Goal: Complete application form

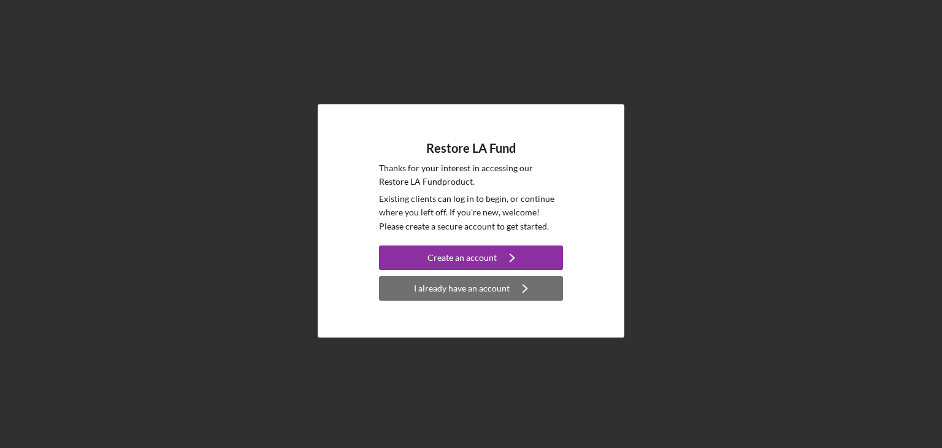
click at [502, 285] on div "I already have an account" at bounding box center [462, 288] width 96 height 25
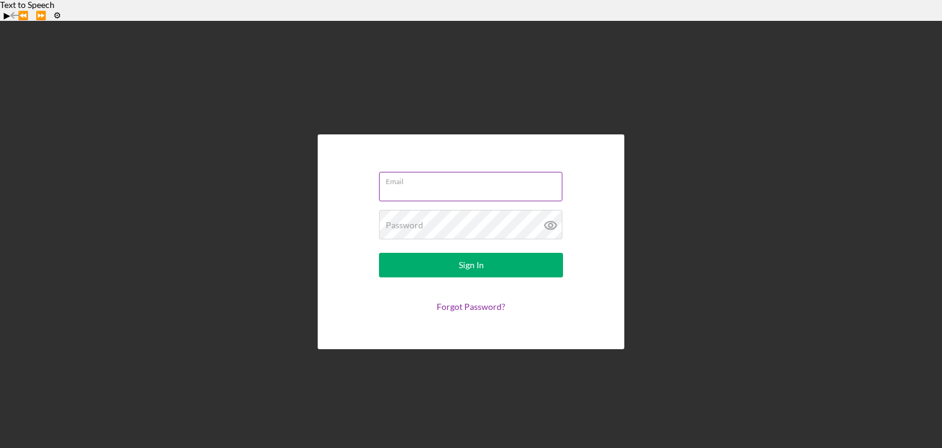
click at [469, 172] on input "Email" at bounding box center [470, 186] width 183 height 29
type input "[PERSON_NAME][EMAIL_ADDRESS][DOMAIN_NAME]"
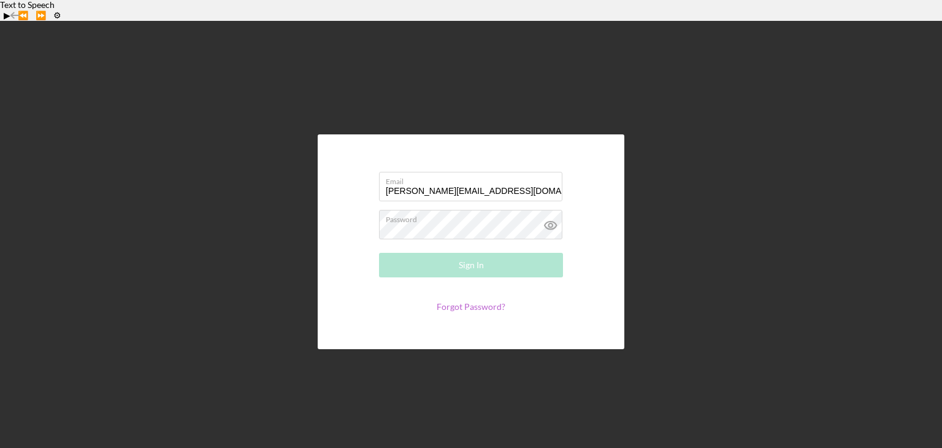
click at [456, 301] on link "Forgot Password?" at bounding box center [471, 306] width 69 height 10
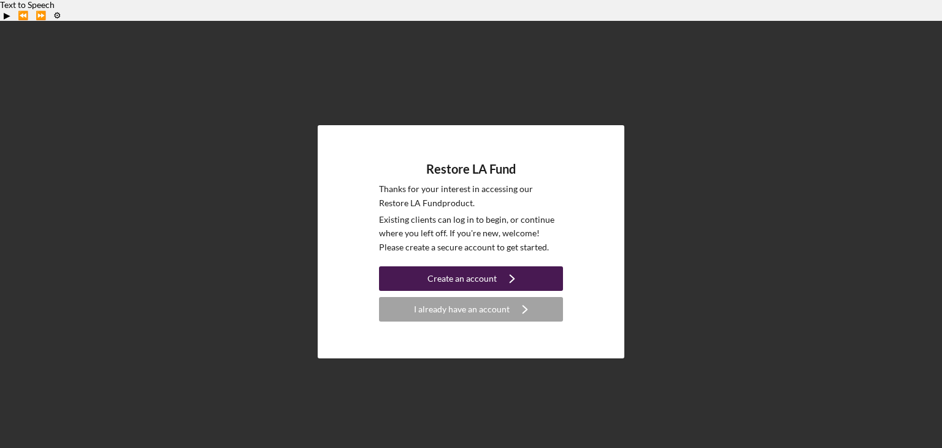
click at [465, 266] on div "Create an account" at bounding box center [461, 278] width 69 height 25
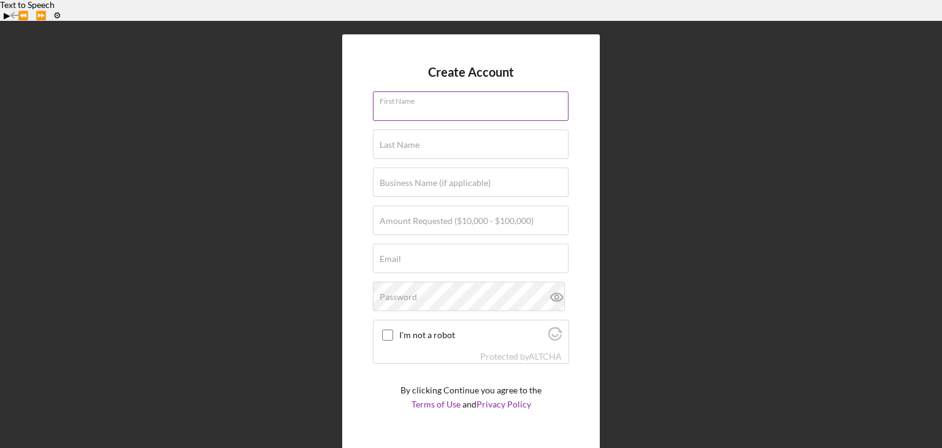
click at [488, 94] on input "First Name" at bounding box center [471, 105] width 196 height 29
click at [689, 109] on div "Create Account First Name Last Name Business Name (if applicable) Amount Reques…" at bounding box center [471, 242] width 930 height 442
click at [13, 12] on icon "button" at bounding box center [16, 16] width 28 height 28
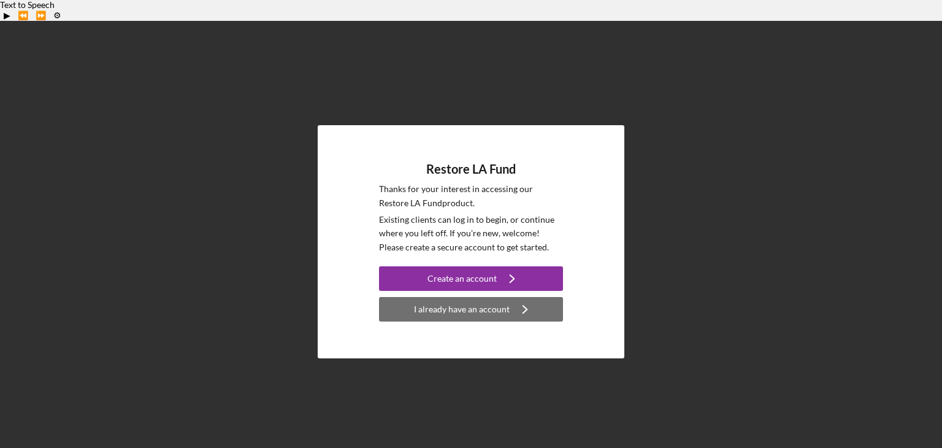
click at [465, 297] on div "I already have an account" at bounding box center [462, 309] width 96 height 25
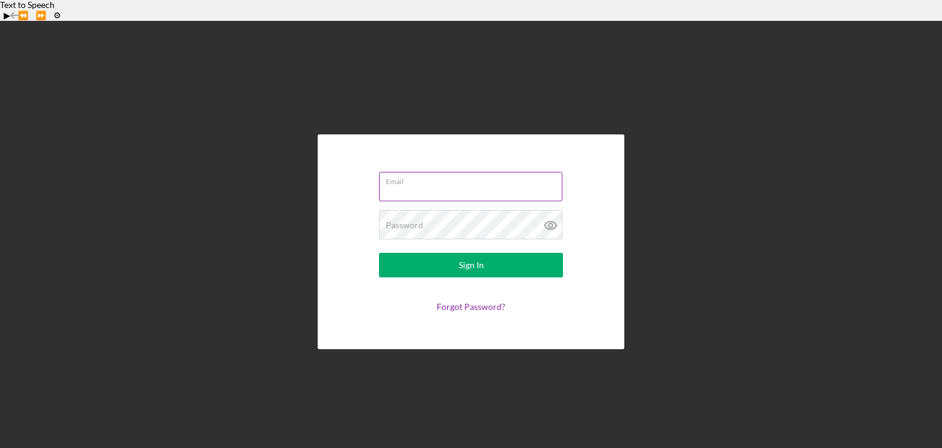
click at [469, 172] on div "Email" at bounding box center [471, 187] width 184 height 31
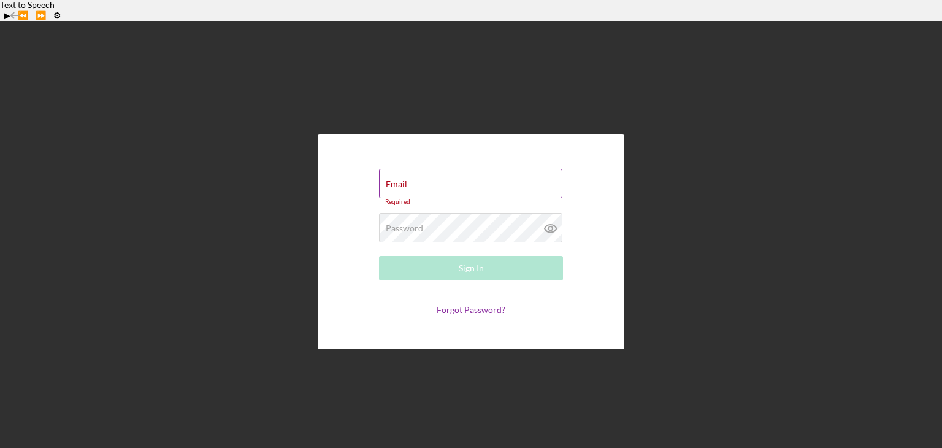
click at [395, 179] on label "Email" at bounding box center [396, 184] width 21 height 10
click at [395, 169] on input "Email" at bounding box center [470, 183] width 183 height 29
type input "[PERSON_NAME][EMAIL_ADDRESS][DOMAIN_NAME]"
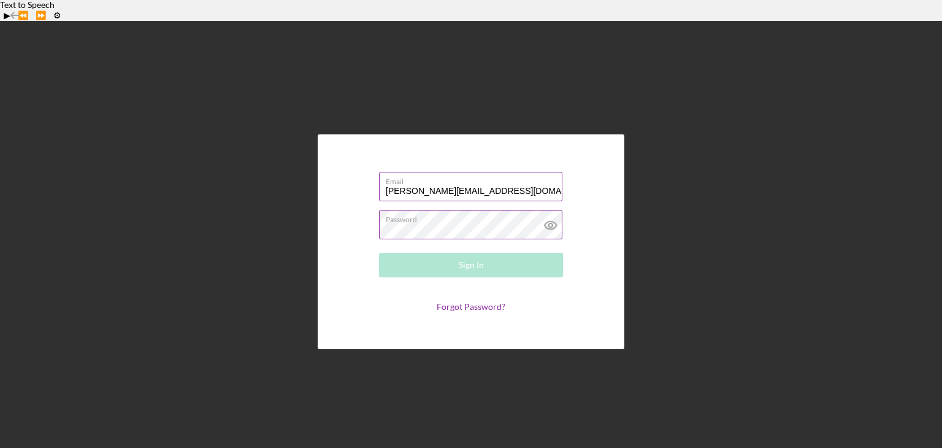
click at [444, 210] on div "Password Required" at bounding box center [471, 225] width 184 height 31
click at [472, 301] on link "Forgot Password?" at bounding box center [471, 306] width 69 height 10
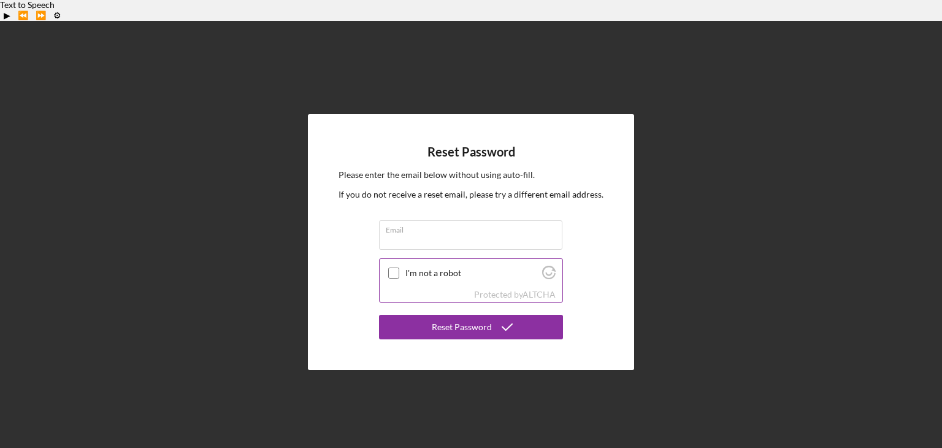
click at [393, 267] on input "I'm not a robot" at bounding box center [393, 272] width 11 height 11
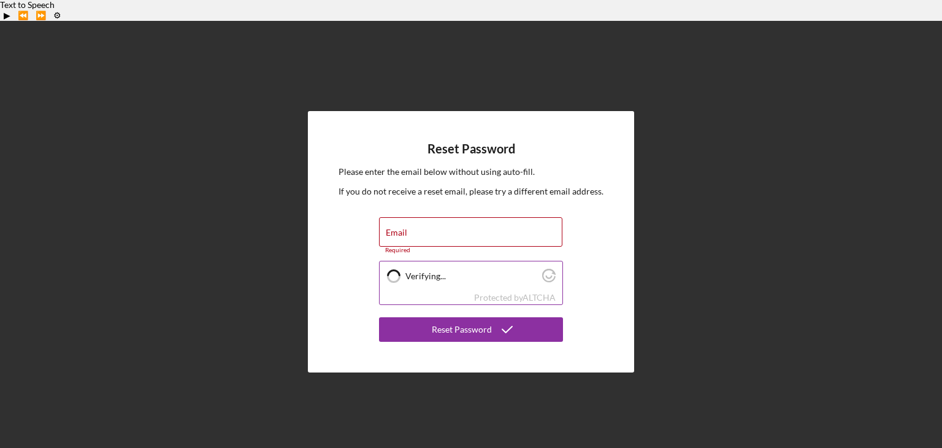
checkbox input "true"
click at [483, 217] on input "Email" at bounding box center [470, 231] width 183 height 29
type input "[PERSON_NAME][EMAIL_ADDRESS][DOMAIN_NAME]"
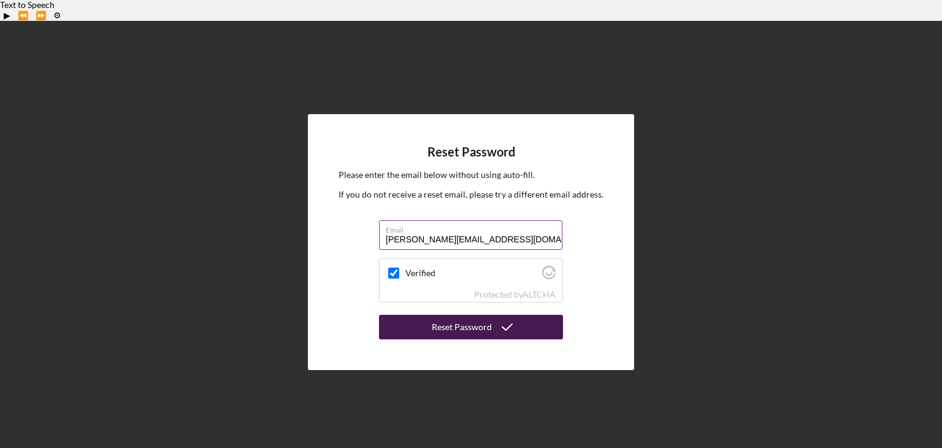
click at [473, 315] on div "Reset Password" at bounding box center [462, 327] width 60 height 25
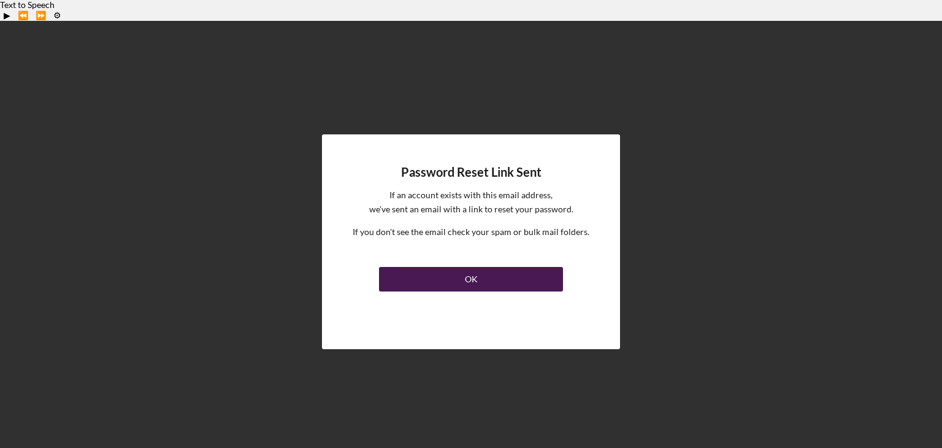
click at [483, 267] on button "OK" at bounding box center [471, 279] width 184 height 25
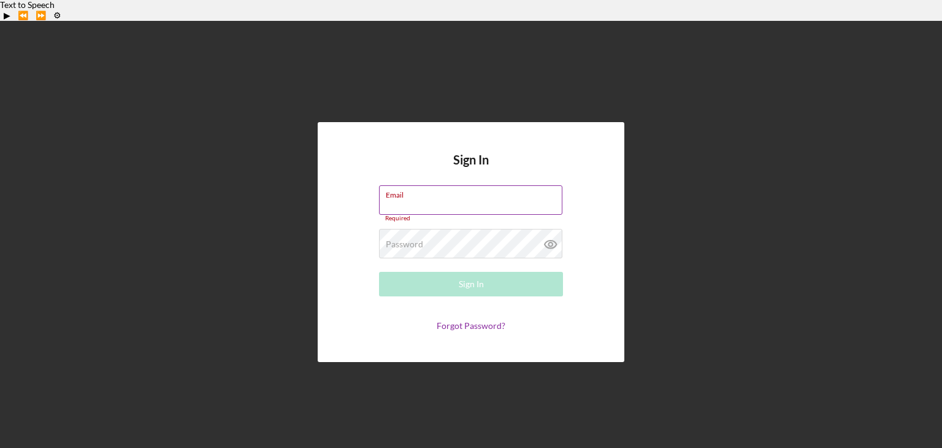
click at [424, 186] on input "Email" at bounding box center [470, 199] width 183 height 29
type input "[PERSON_NAME][EMAIL_ADDRESS][DOMAIN_NAME]"
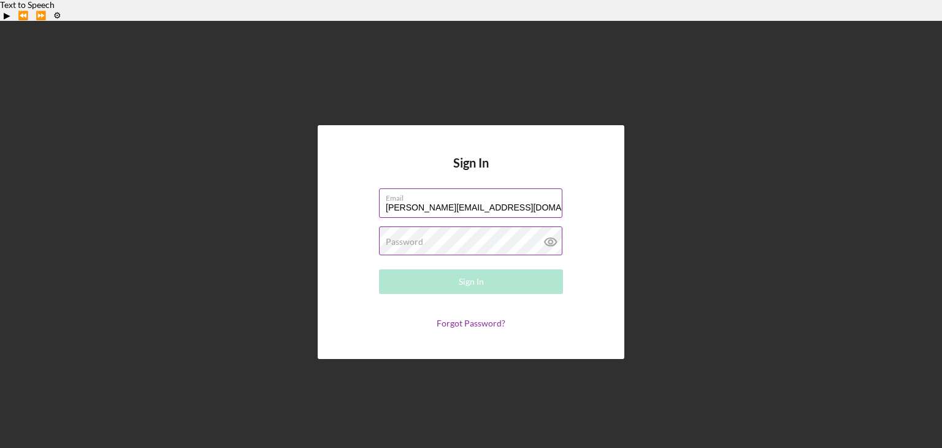
click at [435, 226] on div "Password Required" at bounding box center [471, 241] width 184 height 31
click at [458, 318] on link "Forgot Password?" at bounding box center [471, 323] width 69 height 10
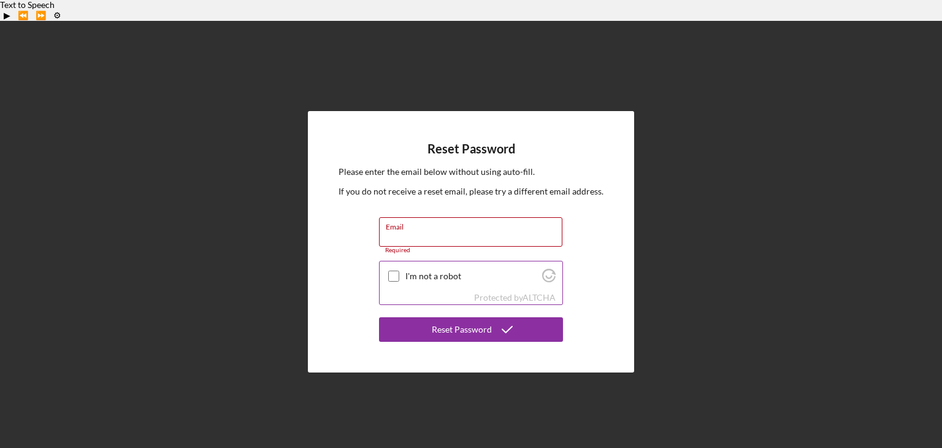
click at [393, 270] on input "I'm not a robot" at bounding box center [393, 275] width 11 height 11
click at [432, 217] on input "Email" at bounding box center [470, 231] width 183 height 29
checkbox input "true"
type input "[PERSON_NAME][EMAIL_ADDRESS][DOMAIN_NAME]"
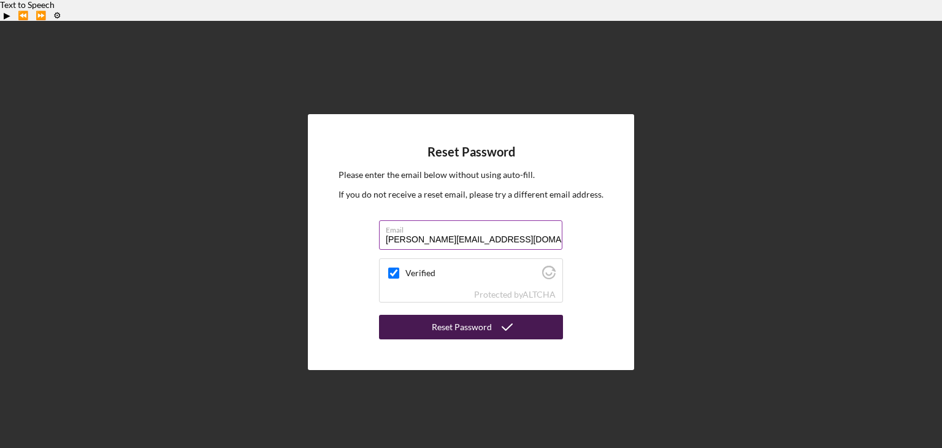
click at [492, 312] on icon "submit" at bounding box center [507, 327] width 31 height 31
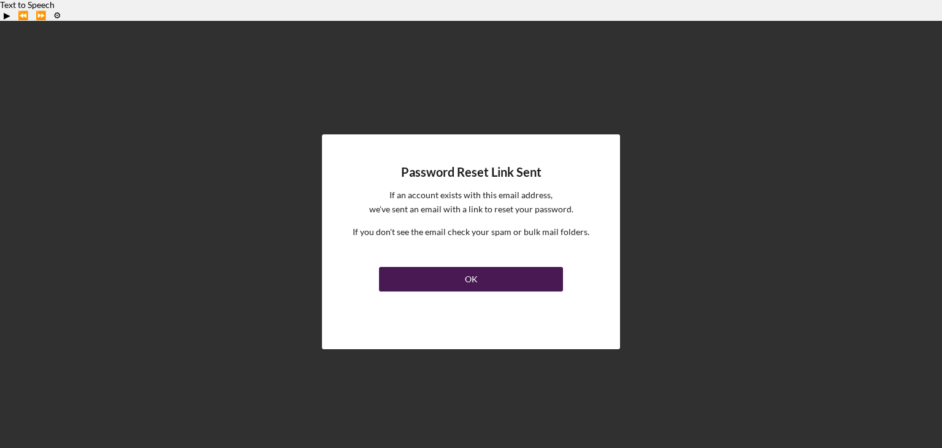
click at [464, 267] on button "OK" at bounding box center [471, 279] width 184 height 25
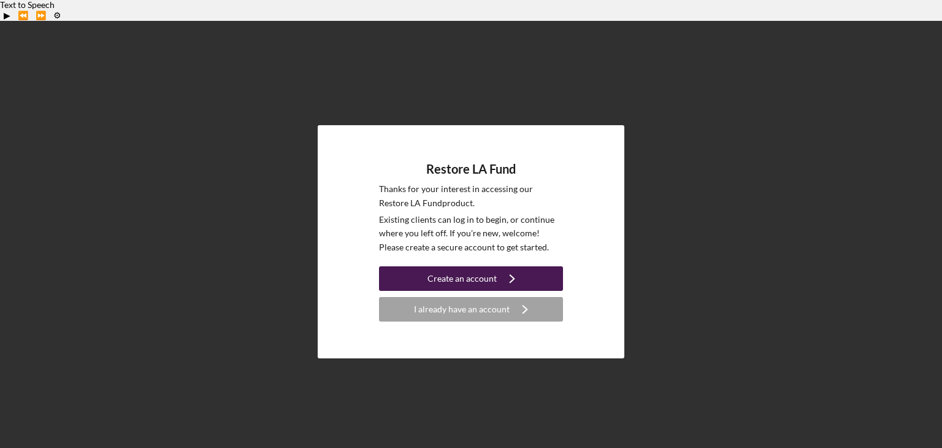
click at [484, 266] on div "Create an account" at bounding box center [461, 278] width 69 height 25
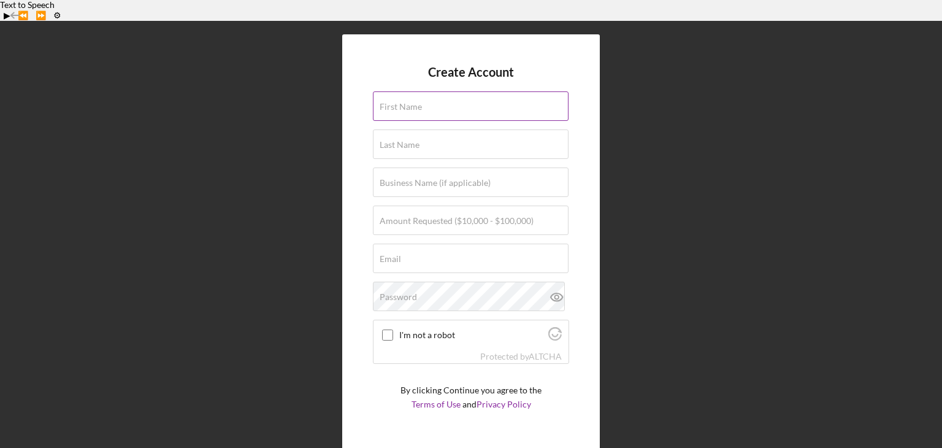
click at [486, 91] on div "First Name" at bounding box center [471, 106] width 196 height 31
type input "[PERSON_NAME]"
type input "[PERSON_NAME] & Company"
type input "[PERSON_NAME][EMAIL_ADDRESS][DOMAIN_NAME]"
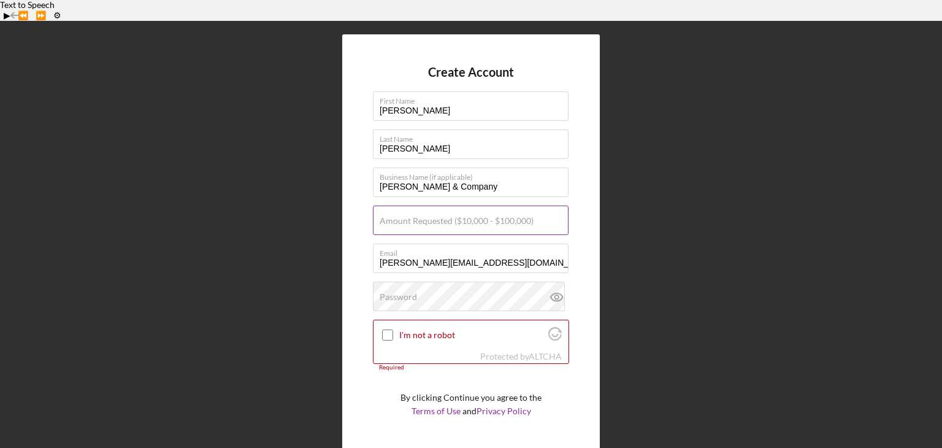
click at [399, 216] on label "Amount Requested ($10,000 - $100,000)" at bounding box center [457, 221] width 154 height 10
click at [399, 205] on input "Amount Requested ($10,000 - $100,000)" at bounding box center [471, 219] width 196 height 29
type input "$50,000"
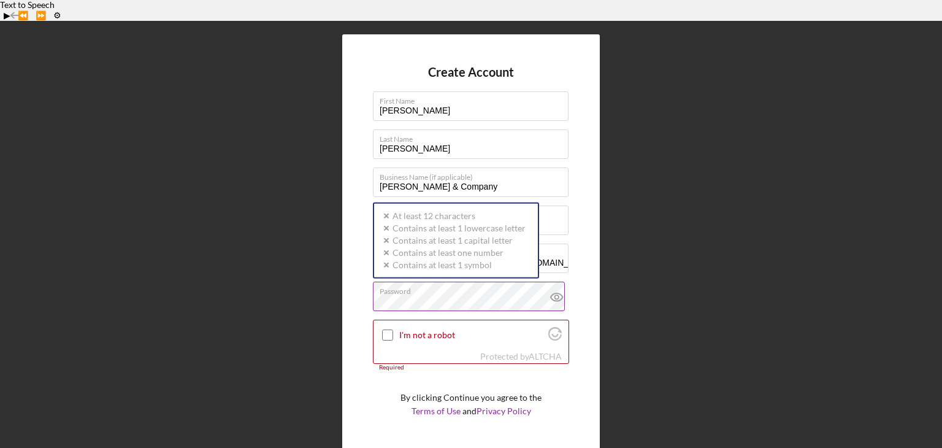
click at [478, 281] on div "Password Icon/icon-validation-no At least 12 characters Icon/icon-validation-no…" at bounding box center [471, 296] width 196 height 31
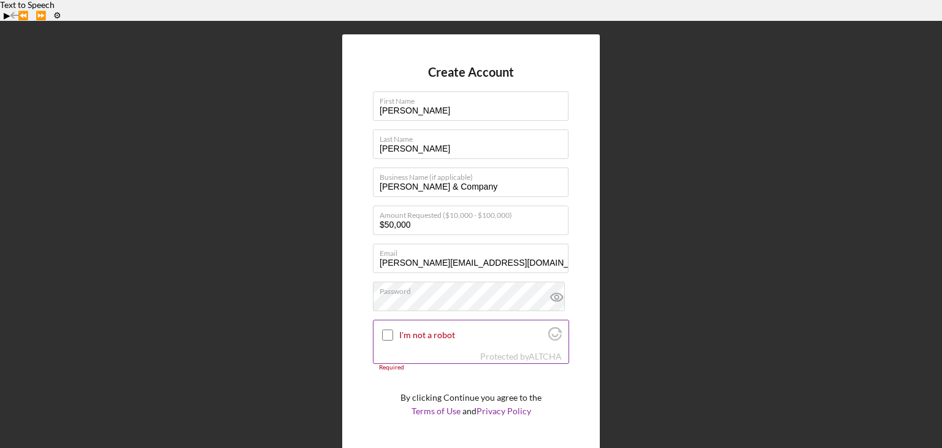
click at [391, 329] on input "I'm not a robot" at bounding box center [387, 334] width 11 height 11
checkbox input "true"
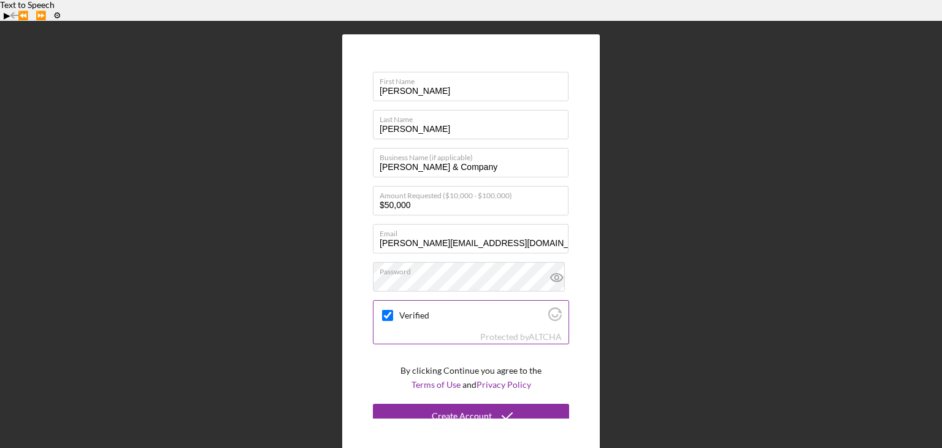
scroll to position [29, 0]
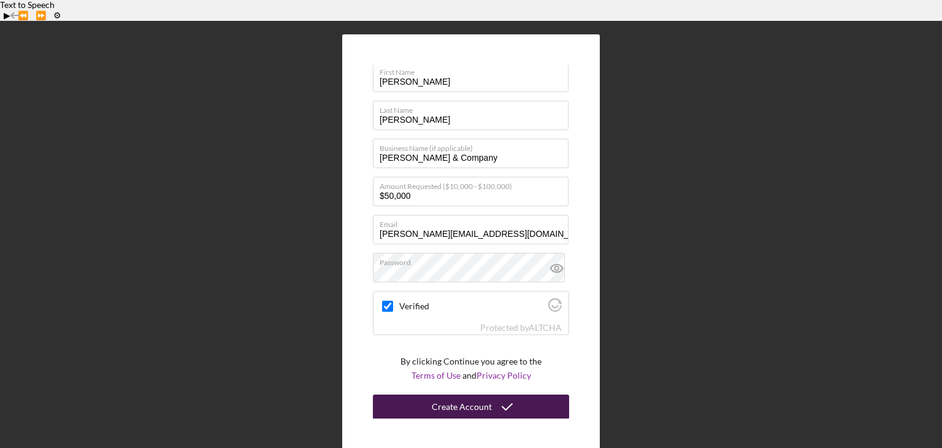
click at [498, 391] on icon "submit" at bounding box center [507, 406] width 31 height 31
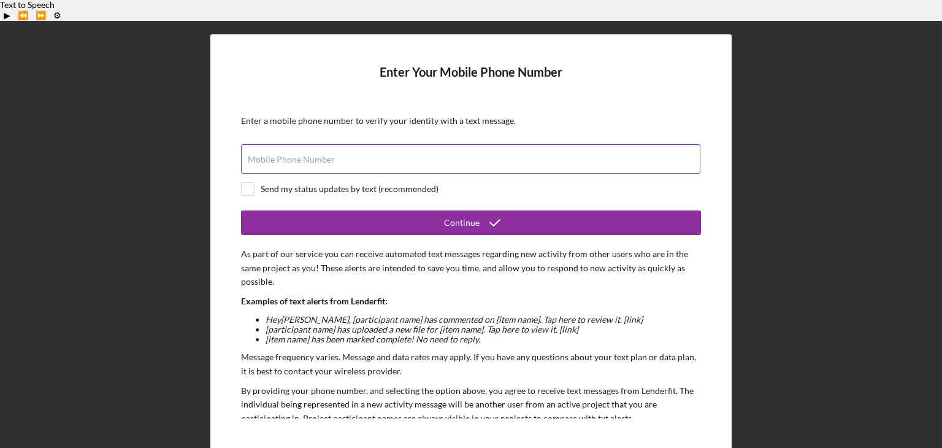
click at [402, 144] on input "Mobile Phone Number" at bounding box center [470, 158] width 459 height 29
type input "[PHONE_NUMBER]"
click at [247, 183] on input "checkbox" at bounding box center [248, 189] width 12 height 12
checkbox input "true"
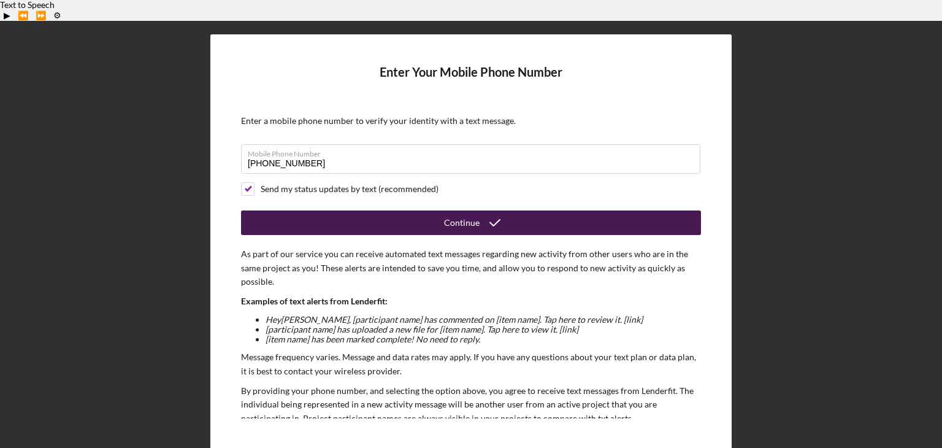
click at [491, 207] on icon "submit" at bounding box center [495, 222] width 31 height 31
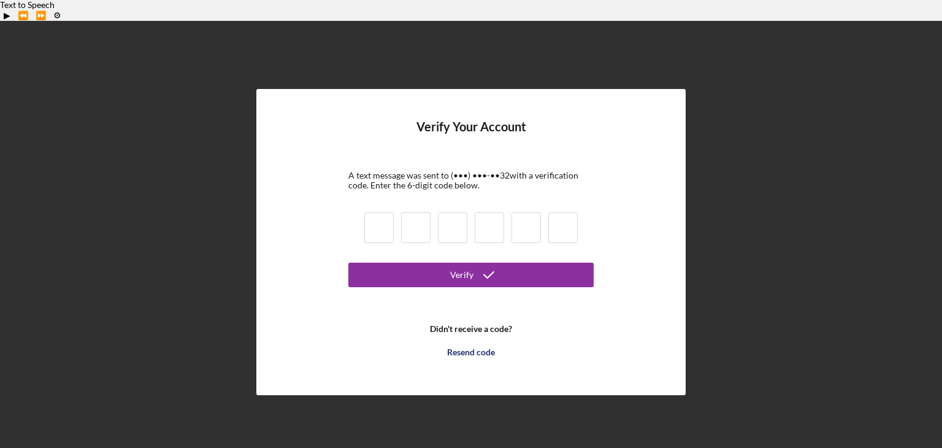
click at [381, 212] on input at bounding box center [378, 227] width 29 height 31
type input "8"
type input "0"
type input "3"
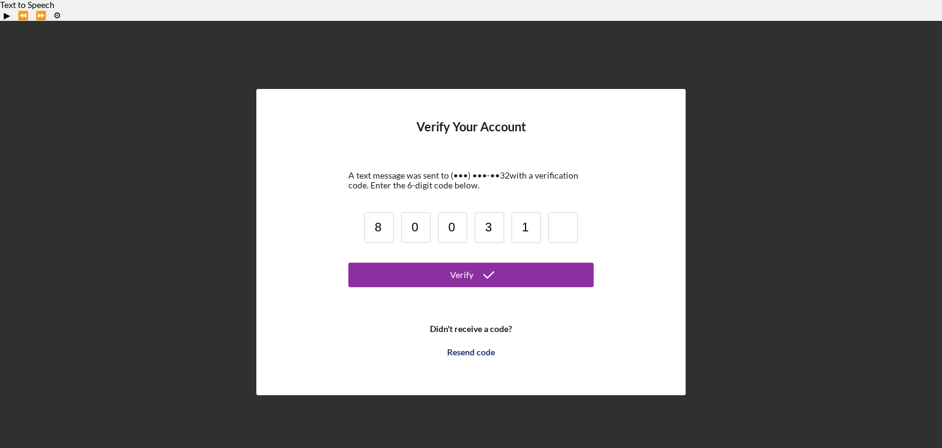
type input "1"
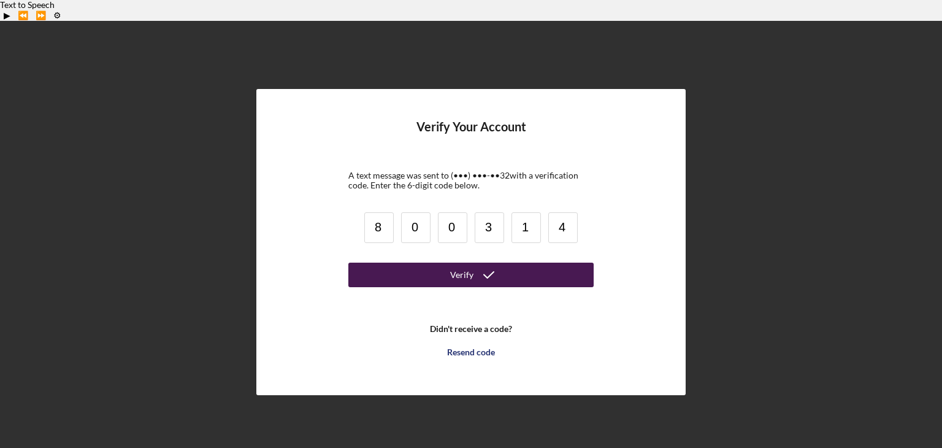
type input "4"
click at [469, 262] on div "Verify" at bounding box center [461, 274] width 23 height 25
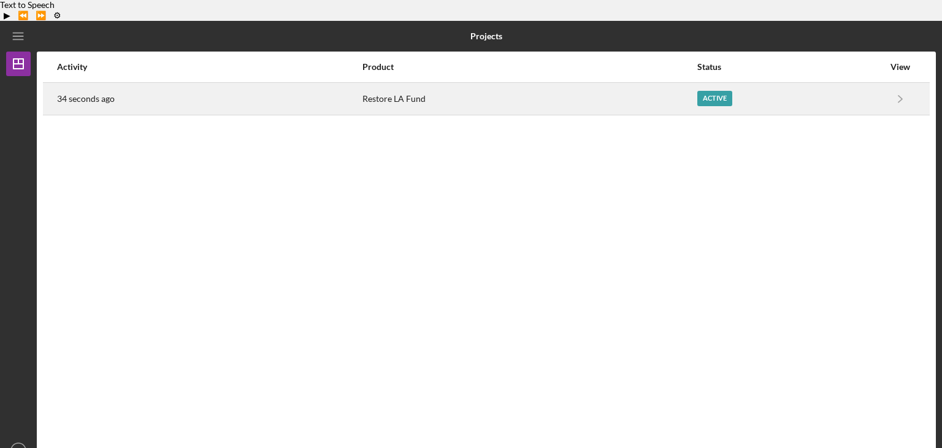
click at [724, 91] on div "Active" at bounding box center [714, 98] width 35 height 15
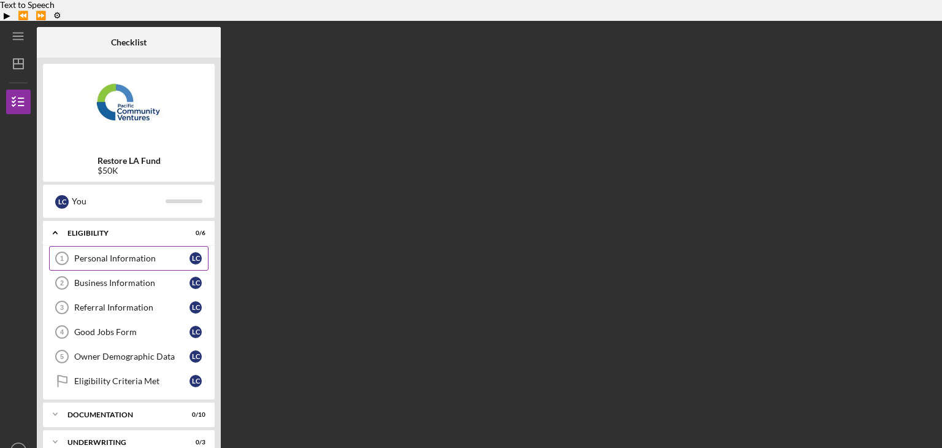
click at [155, 253] on div "Personal Information" at bounding box center [131, 258] width 115 height 10
